Goal: Information Seeking & Learning: Understand process/instructions

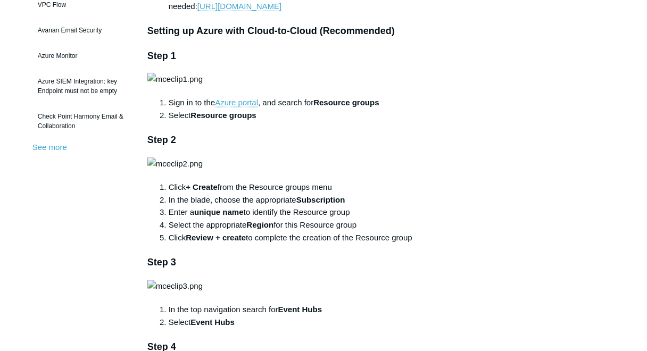
scroll to position [298, 0]
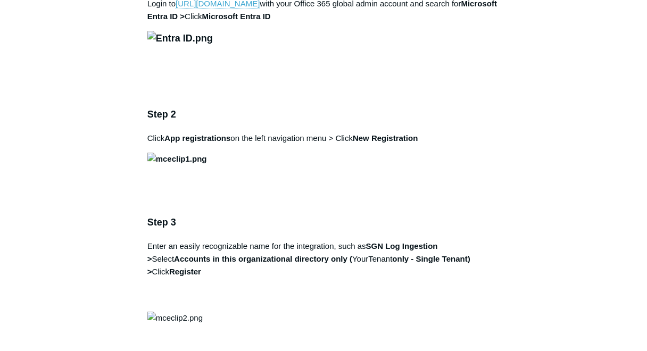
scroll to position [638, 0]
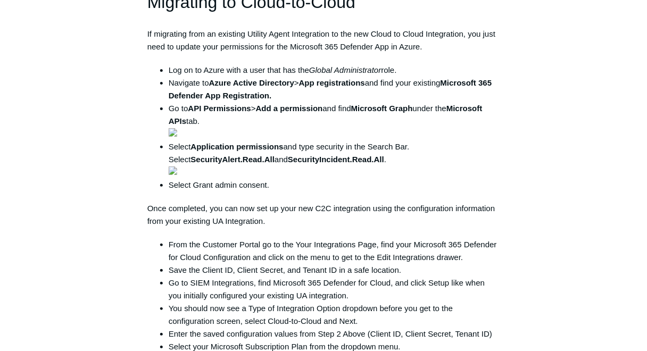
scroll to position [1021, 0]
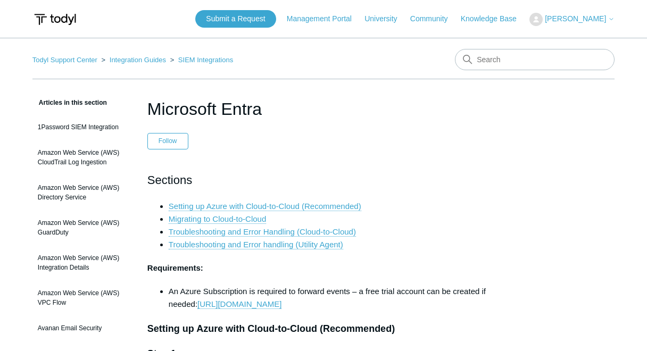
scroll to position [298, 0]
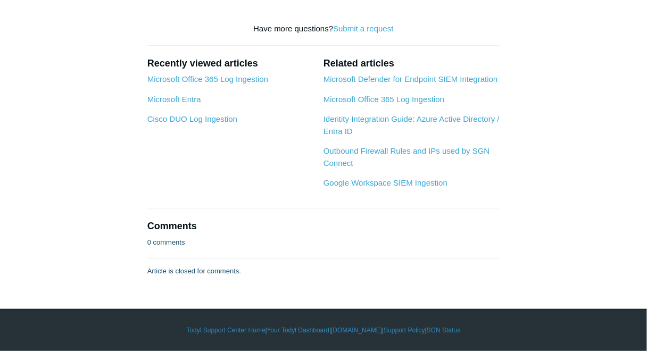
scroll to position [3233, 0]
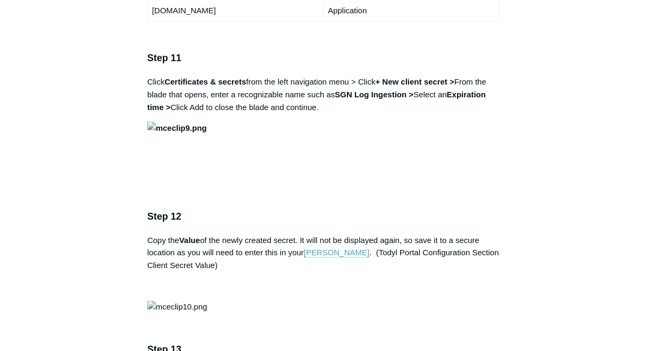
scroll to position [2297, 0]
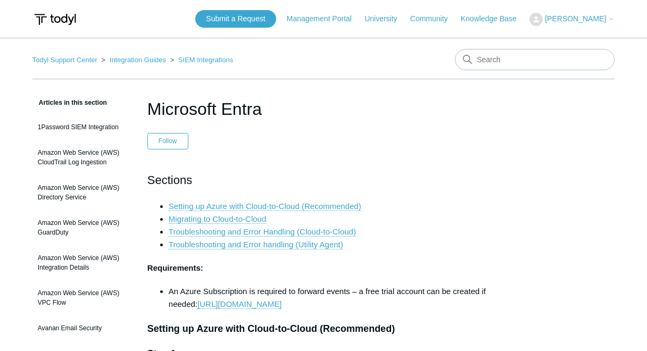
scroll to position [298, 0]
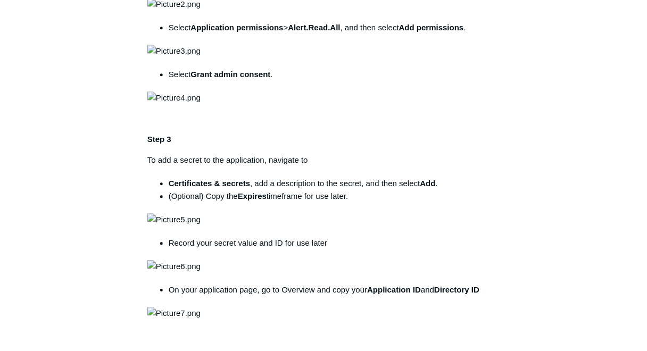
scroll to position [638, 0]
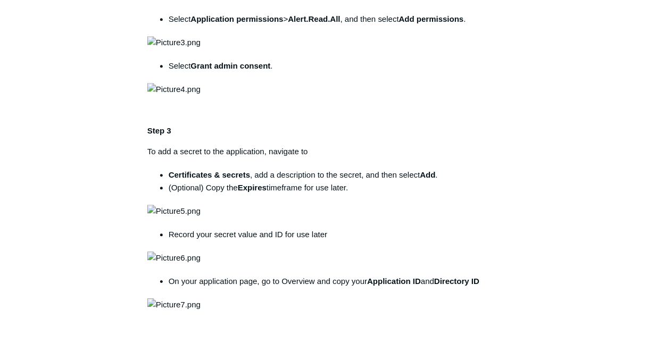
drag, startPoint x: 191, startPoint y: 120, endPoint x: 272, endPoint y: 119, distance: 80.8
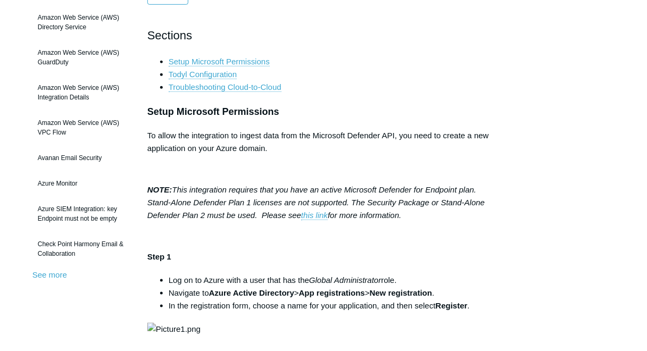
scroll to position [0, 0]
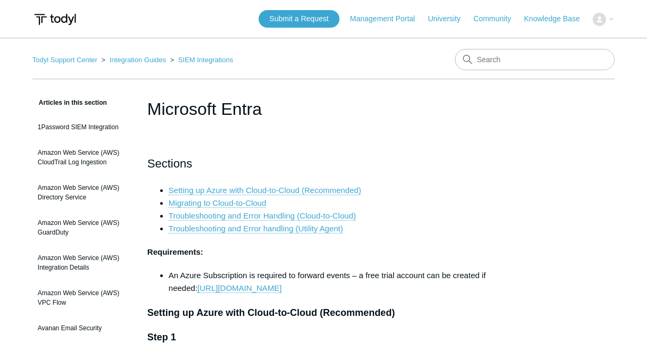
scroll to position [298, 0]
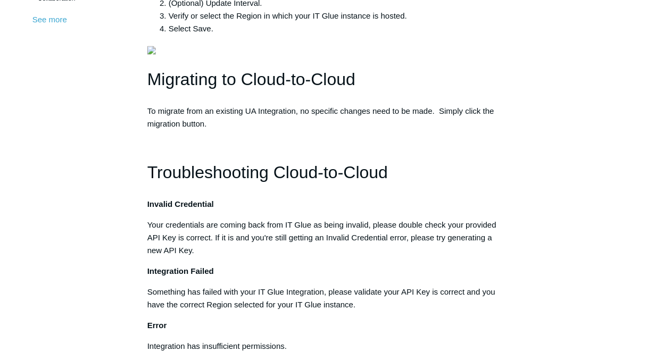
scroll to position [255, 0]
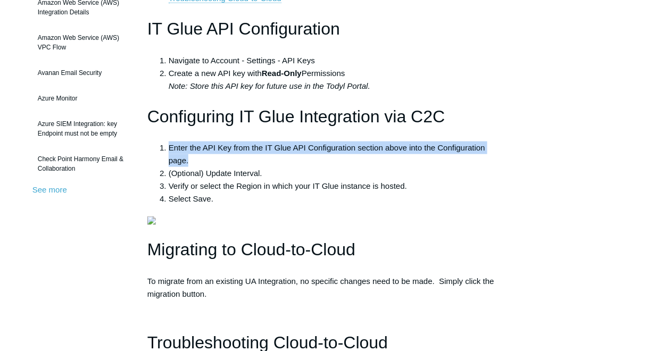
drag, startPoint x: 198, startPoint y: 164, endPoint x: 162, endPoint y: 146, distance: 40.4
click at [169, 146] on li "Enter the API Key from the IT Glue API Configuration section above into the Con…" at bounding box center [334, 154] width 331 height 26
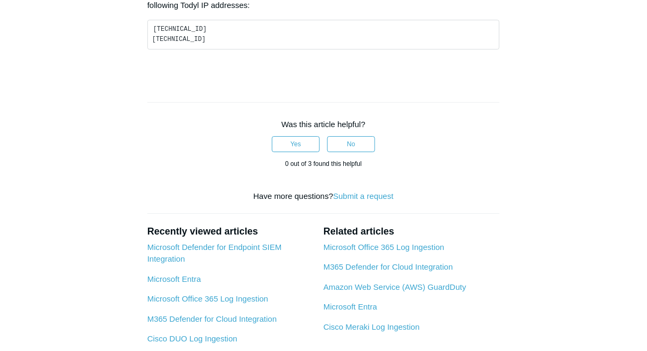
scroll to position [808, 0]
